Goal: Complete application form: Complete application form

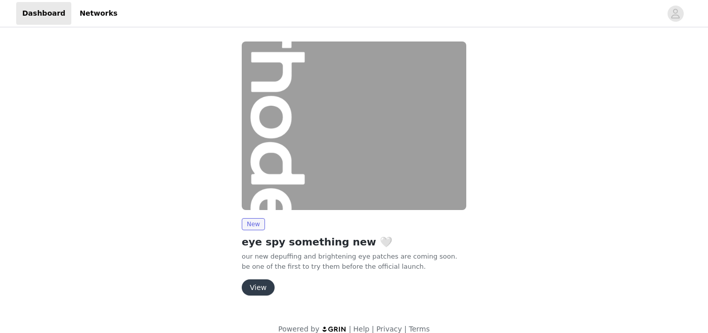
click at [260, 281] on button "View" at bounding box center [258, 287] width 33 height 16
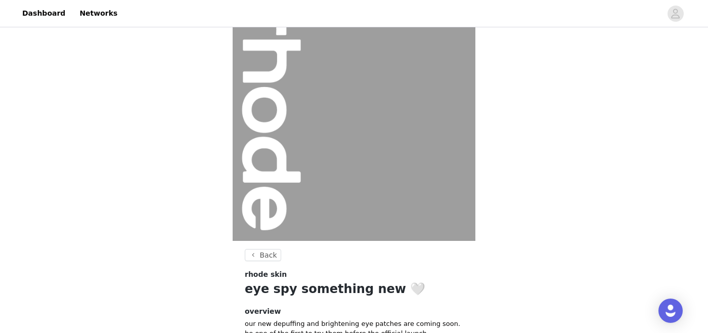
scroll to position [136, 0]
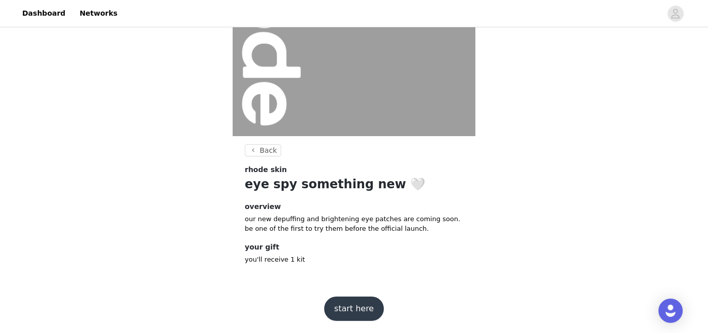
click at [350, 309] on button "start here" at bounding box center [354, 308] width 60 height 24
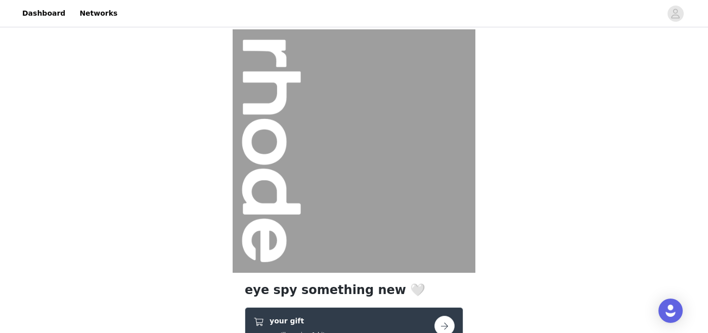
scroll to position [192, 0]
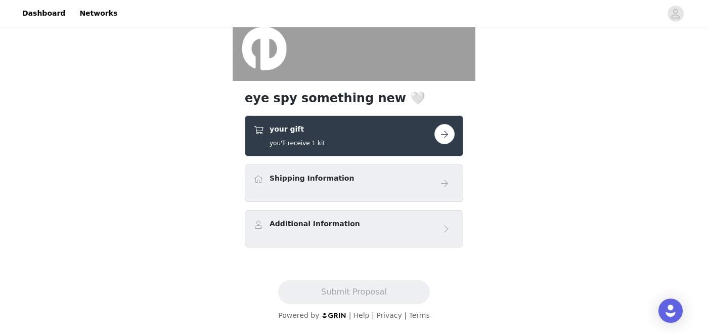
click at [375, 143] on div "your gift you'll receive 1 kit" at bounding box center [343, 136] width 181 height 24
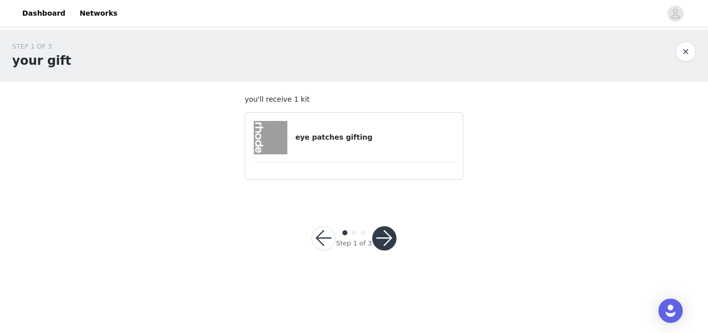
click at [365, 149] on div "eye patches gifting" at bounding box center [353, 137] width 201 height 33
click at [268, 152] on img at bounding box center [270, 137] width 33 height 33
click at [388, 239] on button "button" at bounding box center [384, 238] width 24 height 24
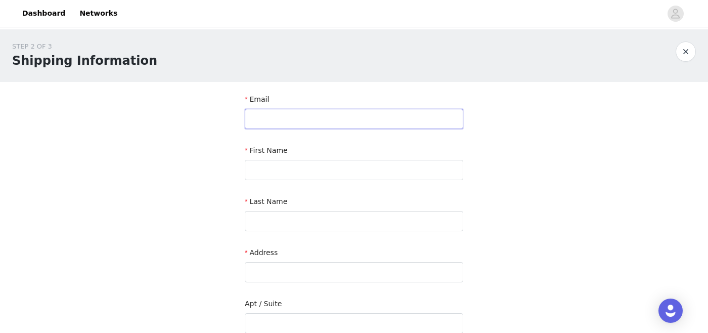
click at [380, 121] on input "text" at bounding box center [354, 119] width 218 height 20
click at [376, 122] on input "text" at bounding box center [354, 119] width 218 height 20
type input "[EMAIL_ADDRESS][DOMAIN_NAME]"
type input "[PERSON_NAME]"
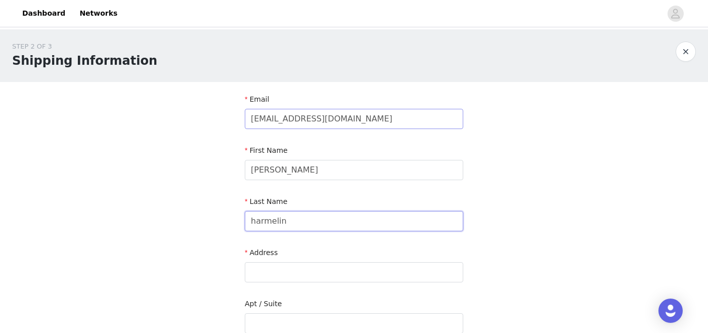
type input "harmelin"
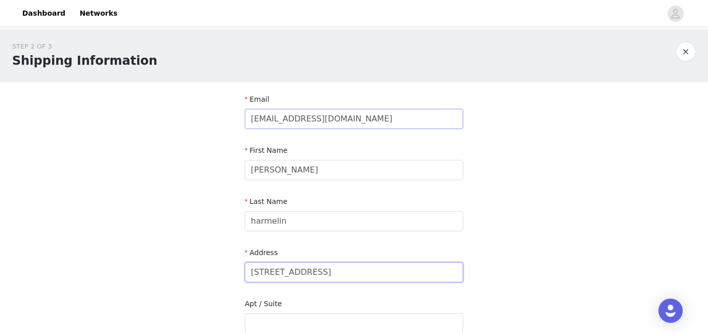
type input "[STREET_ADDRESS]"
type input "apt 105"
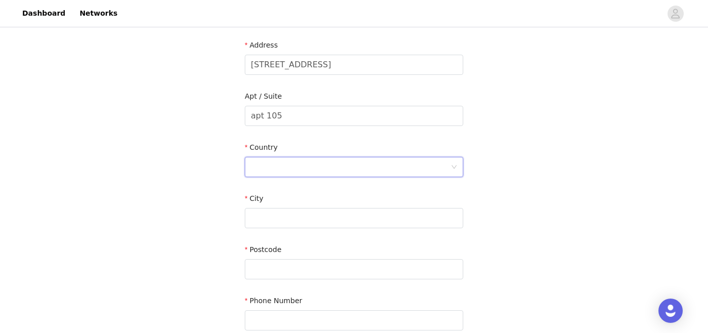
click at [385, 175] on div at bounding box center [354, 167] width 218 height 20
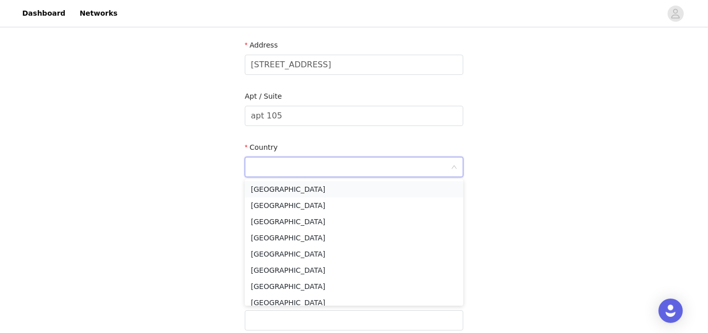
click at [382, 189] on li "[GEOGRAPHIC_DATA]" at bounding box center [354, 189] width 218 height 16
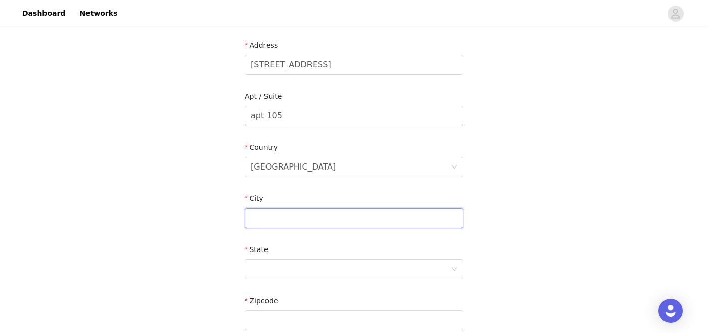
click at [375, 219] on input "text" at bounding box center [354, 218] width 218 height 20
type input "[GEOGRAPHIC_DATA]"
click at [400, 266] on div at bounding box center [351, 268] width 200 height 19
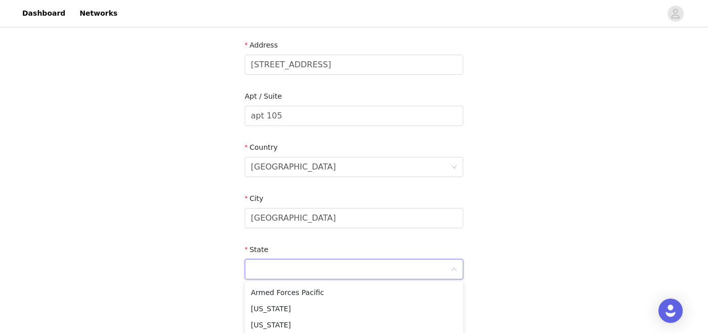
scroll to position [111, 0]
click at [346, 312] on li "[US_STATE]" at bounding box center [354, 309] width 218 height 16
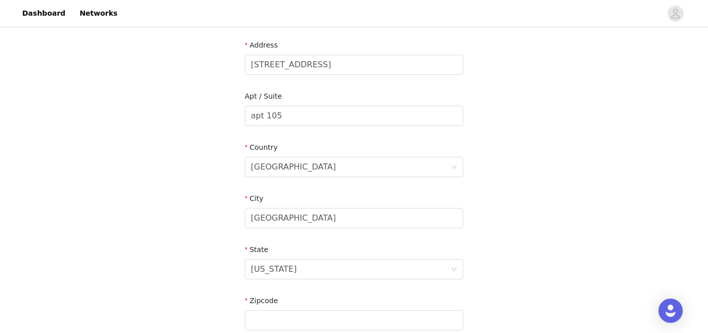
click at [541, 224] on div "STEP 2 OF 3 Shipping Information Email [EMAIL_ADDRESS][DOMAIN_NAME] First Name …" at bounding box center [354, 115] width 708 height 587
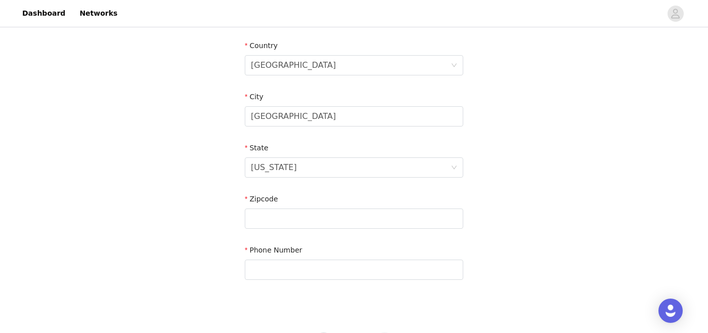
scroll to position [356, 0]
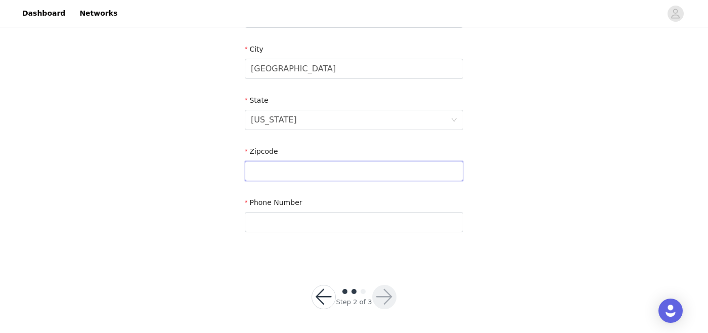
click at [401, 173] on input "text" at bounding box center [354, 171] width 218 height 20
type input "90049"
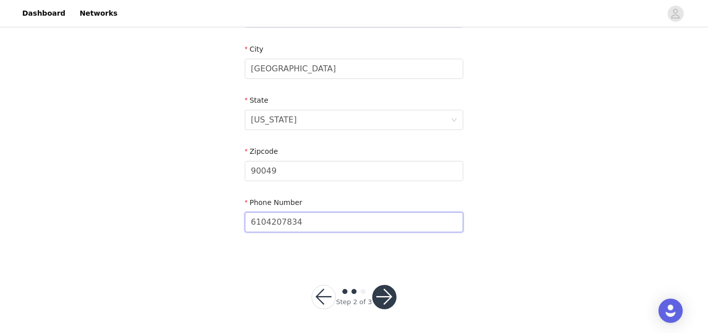
type input "6104207834"
click at [383, 301] on button "button" at bounding box center [384, 297] width 24 height 24
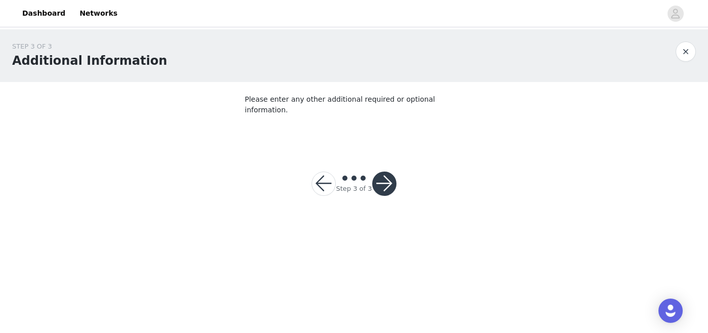
click at [387, 173] on button "button" at bounding box center [384, 183] width 24 height 24
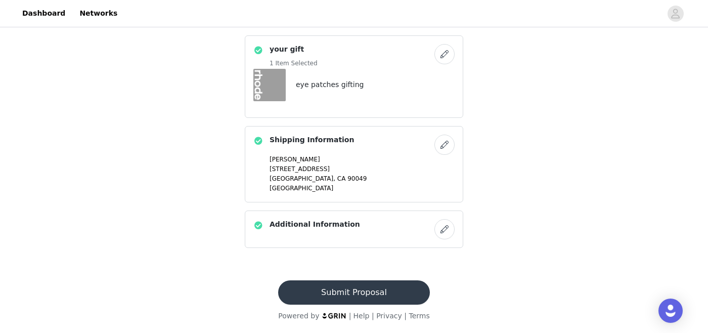
click at [377, 285] on button "Submit Proposal" at bounding box center [353, 292] width 151 height 24
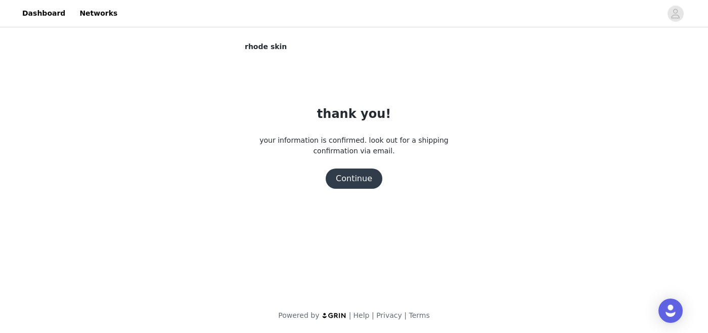
click at [361, 184] on button "Continue" at bounding box center [354, 178] width 57 height 20
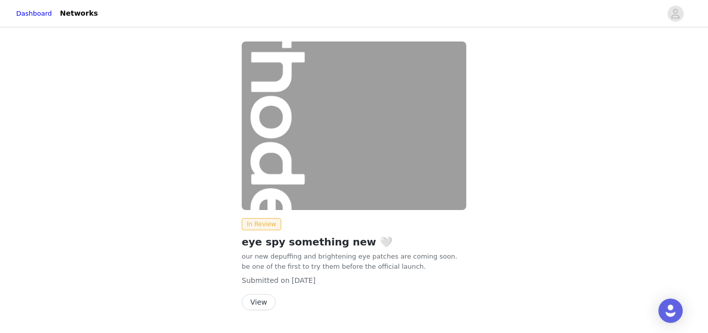
scroll to position [28, 0]
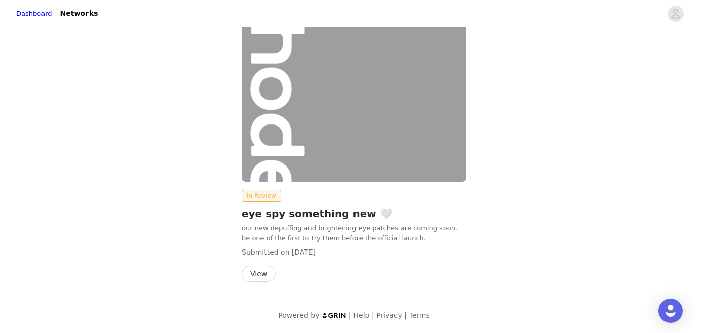
click at [258, 278] on button "View" at bounding box center [259, 273] width 34 height 16
